Goal: Task Accomplishment & Management: Use online tool/utility

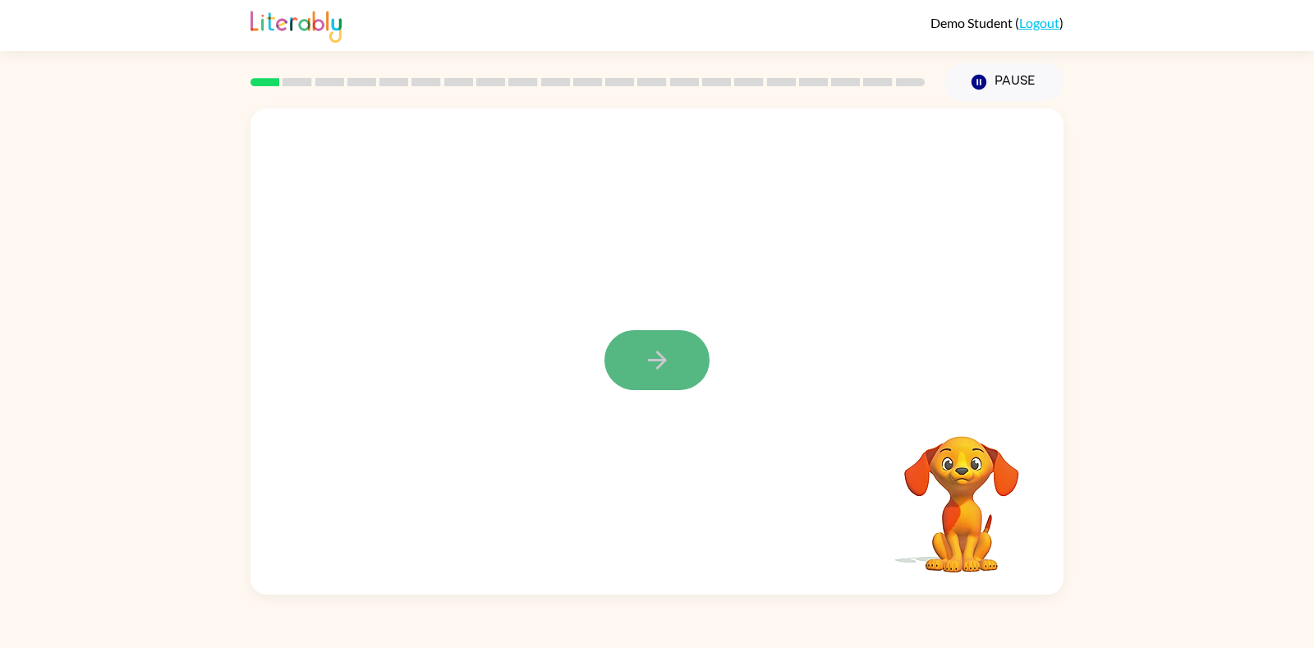
click at [674, 343] on button "button" at bounding box center [657, 360] width 105 height 60
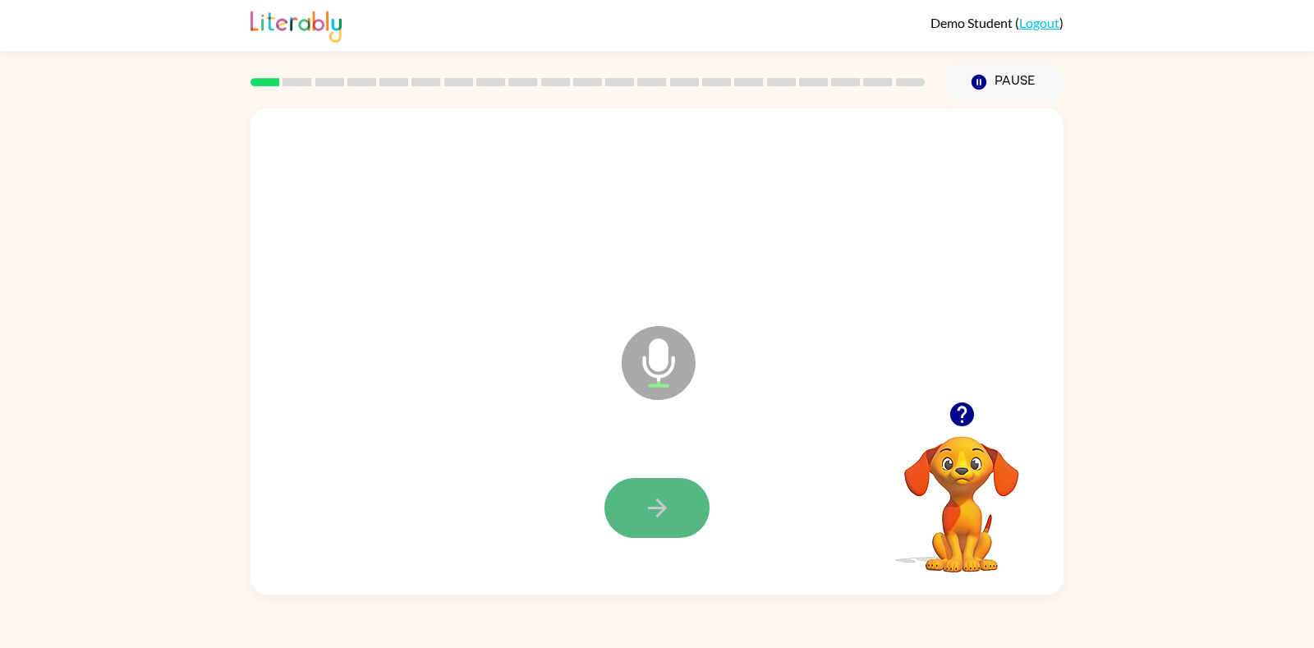
click at [669, 513] on icon "button" at bounding box center [657, 508] width 29 height 29
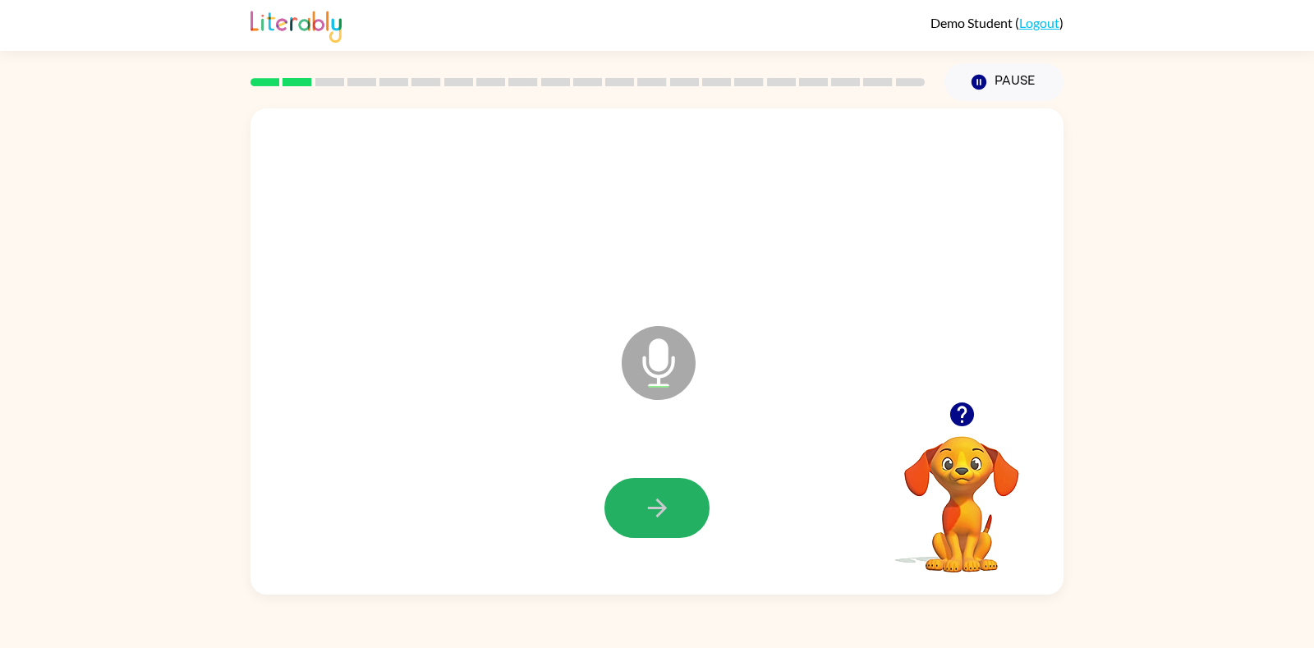
click at [669, 513] on icon "button" at bounding box center [657, 508] width 29 height 29
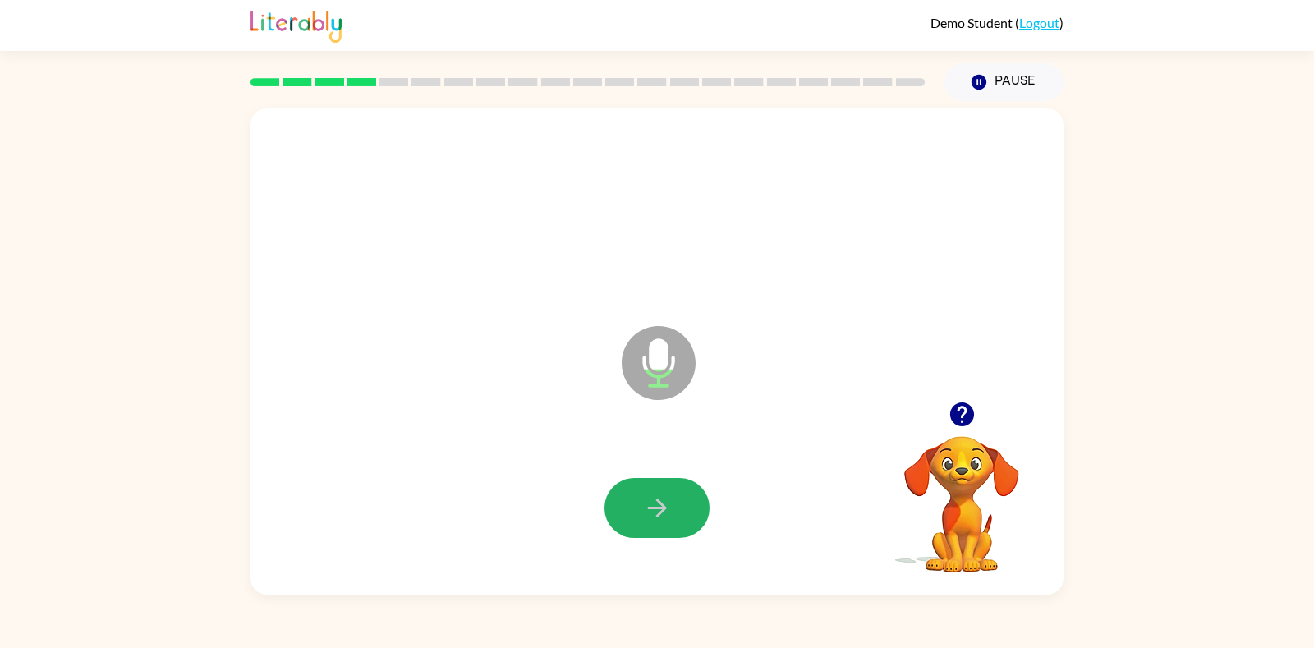
click at [669, 513] on icon "button" at bounding box center [657, 508] width 29 height 29
click at [639, 504] on button "button" at bounding box center [657, 508] width 105 height 60
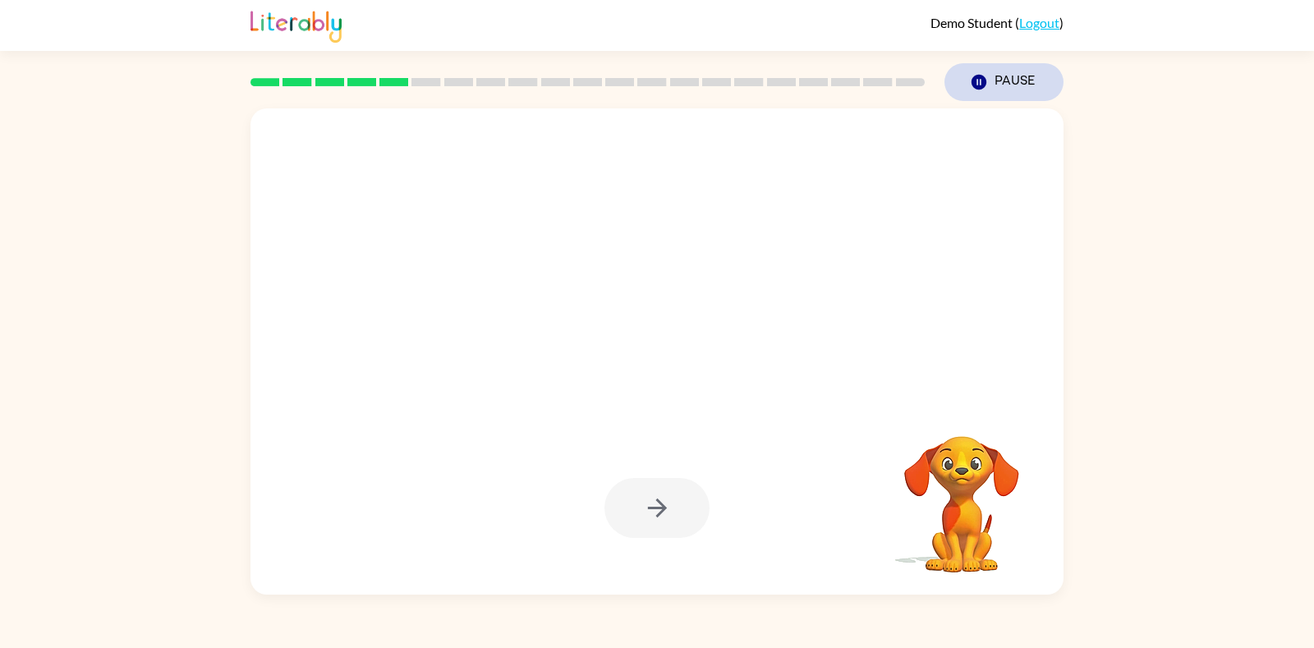
click at [1005, 76] on button "Pause Pause" at bounding box center [1004, 82] width 119 height 38
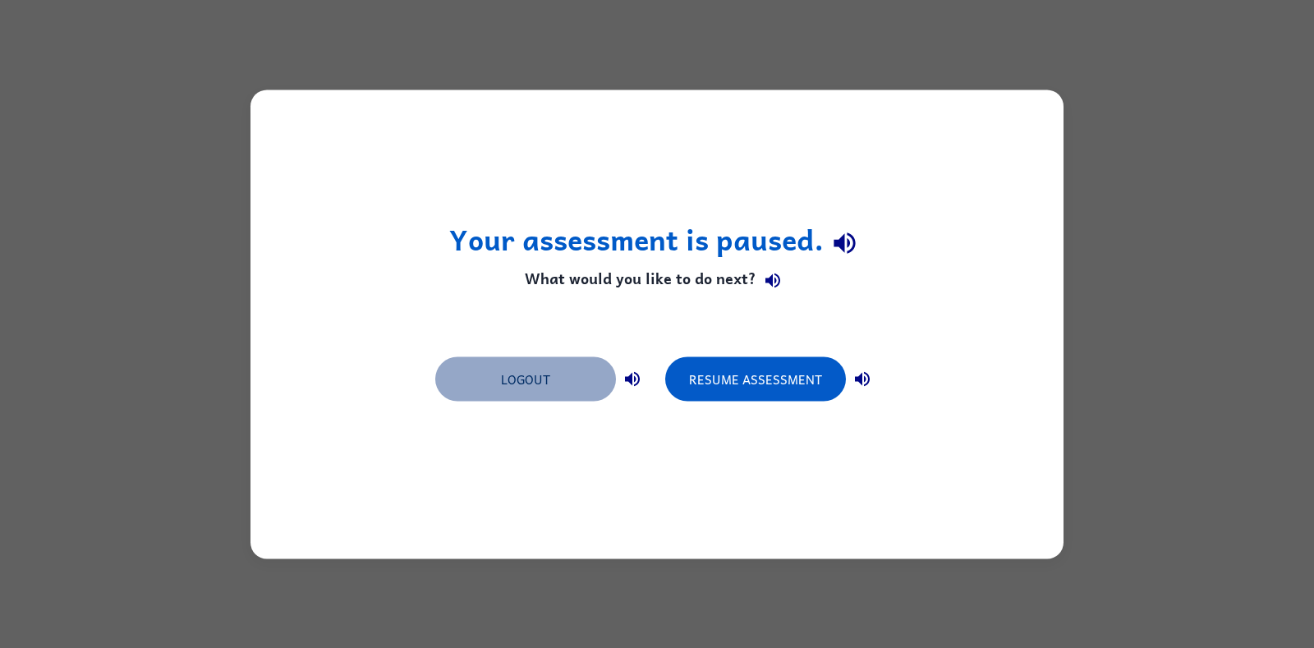
click at [477, 371] on button "Logout" at bounding box center [525, 378] width 181 height 44
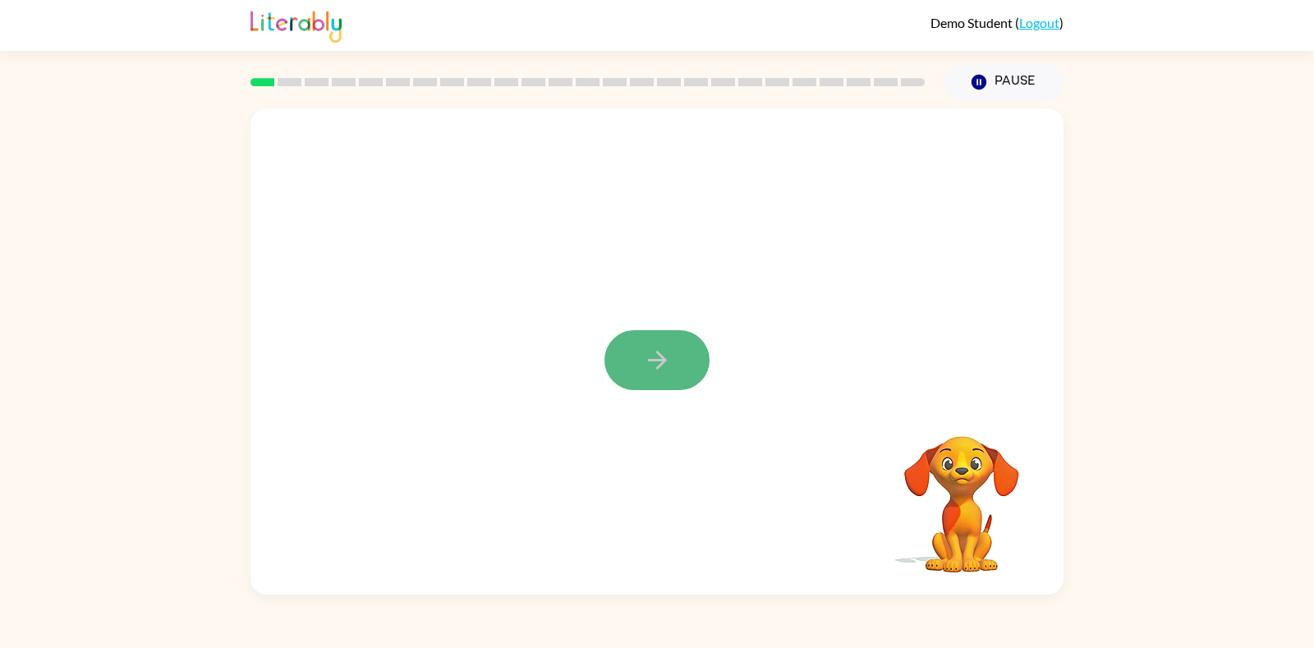
click at [628, 361] on button "button" at bounding box center [657, 360] width 105 height 60
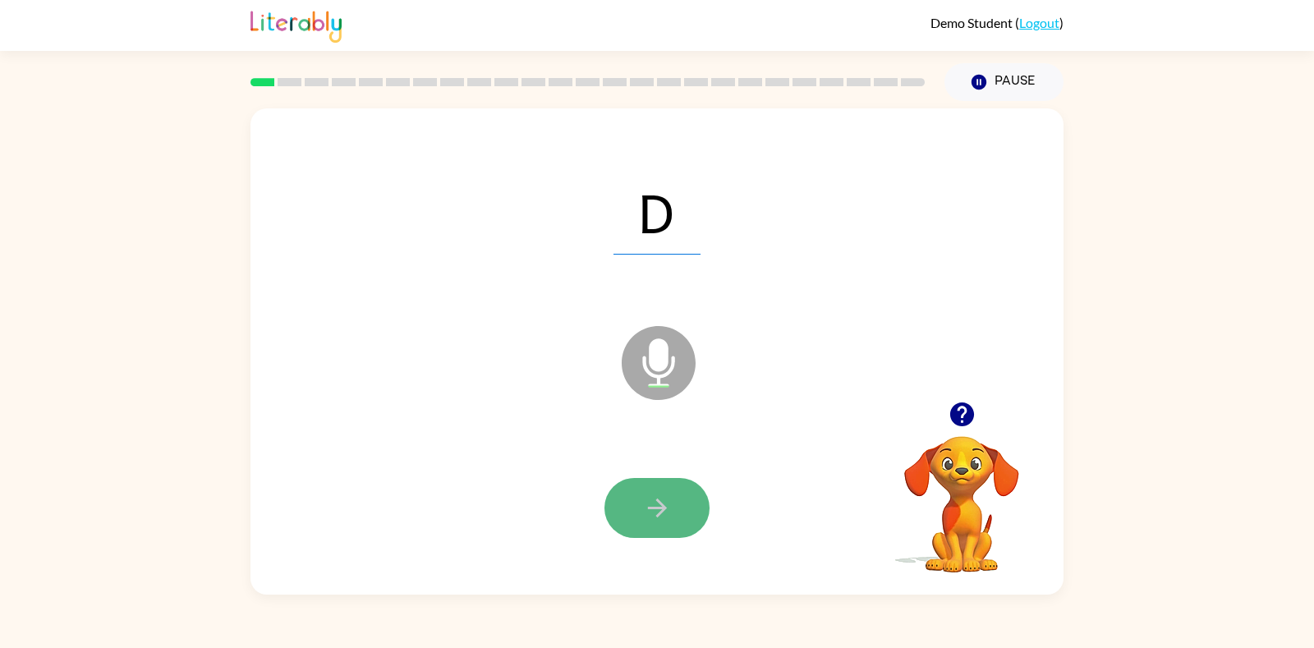
click at [647, 509] on icon "button" at bounding box center [657, 508] width 29 height 29
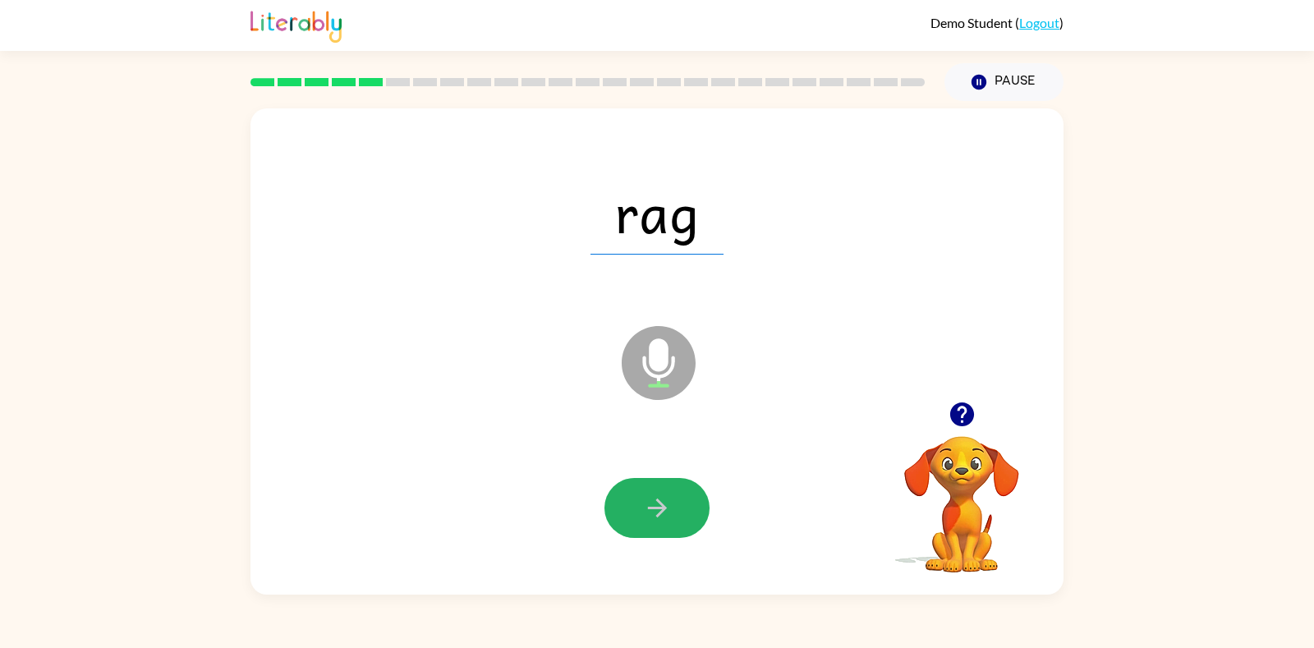
click at [647, 509] on icon "button" at bounding box center [657, 508] width 29 height 29
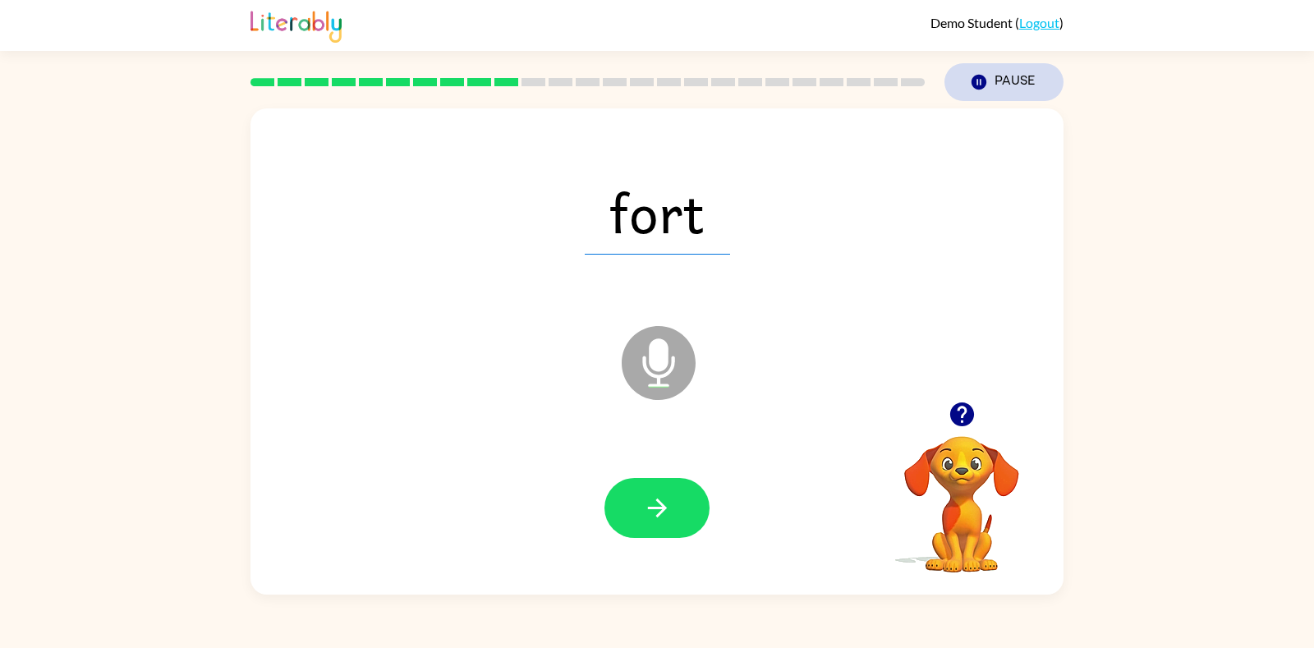
click at [1008, 78] on button "Pause Pause" at bounding box center [1004, 82] width 119 height 38
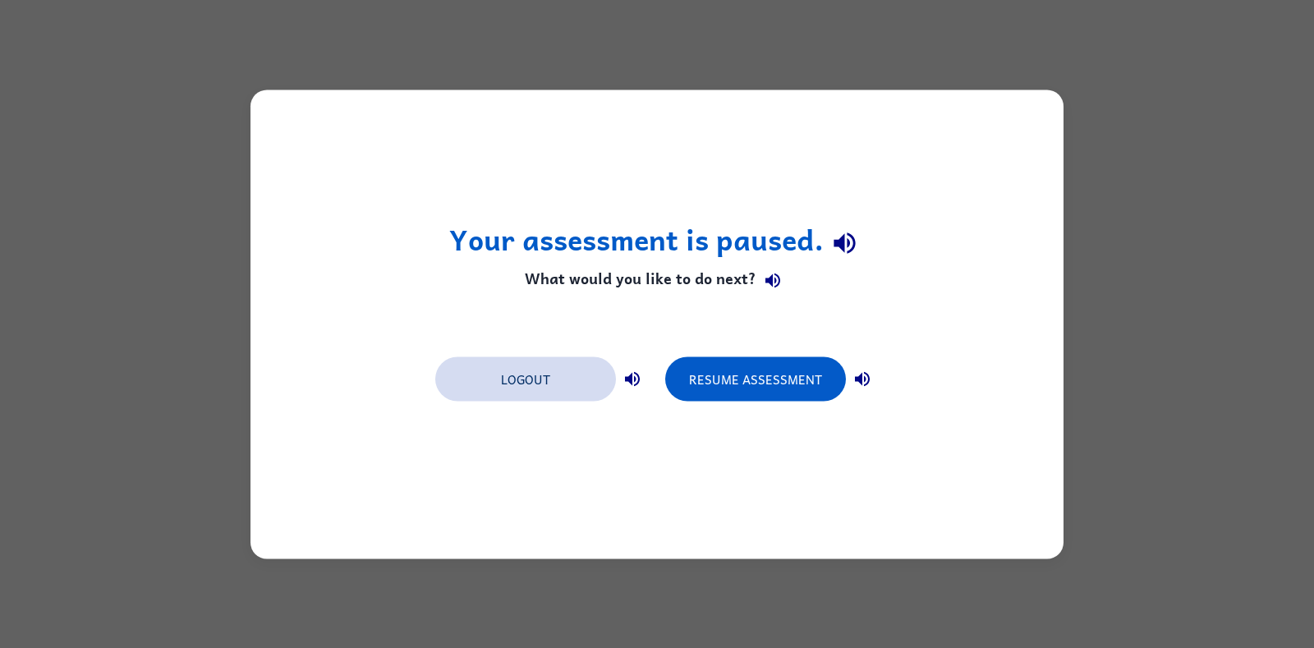
click at [559, 378] on button "Logout" at bounding box center [525, 378] width 181 height 44
